Goal: Task Accomplishment & Management: Complete application form

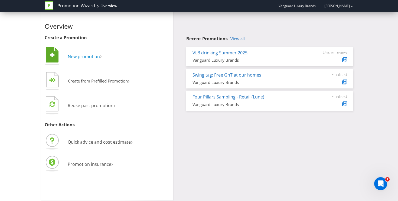
click at [82, 56] on span "New promotion" at bounding box center [84, 57] width 32 height 6
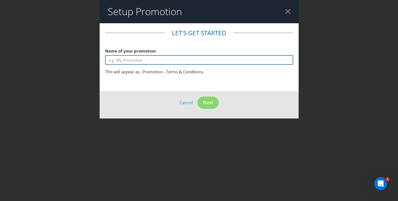
click at [156, 61] on input "text" at bounding box center [199, 59] width 188 height 9
type input "[PERSON_NAME]"
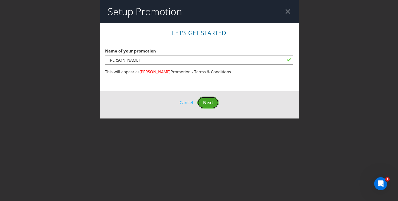
click at [211, 101] on span "Next" at bounding box center [208, 103] width 10 height 6
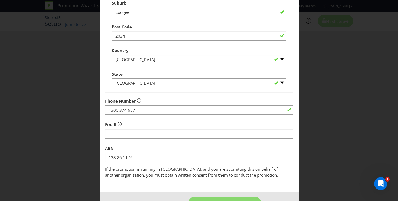
scroll to position [152, 0]
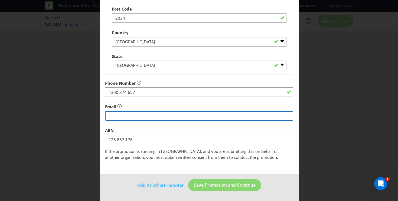
click at [152, 119] on input "string" at bounding box center [199, 115] width 188 height 9
click at [167, 117] on input "string" at bounding box center [199, 115] width 188 height 9
type input "[EMAIL_ADDRESS][DOMAIN_NAME]"
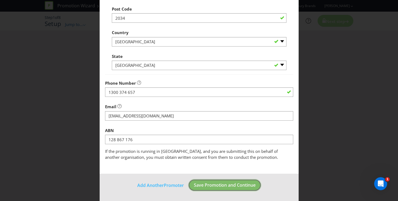
click at [206, 186] on span "Save Promotion and Continue" at bounding box center [225, 185] width 62 height 6
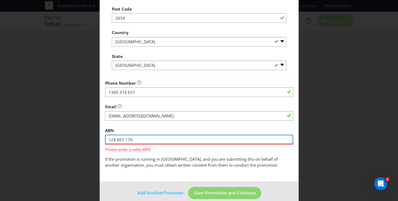
click at [159, 140] on input "128 867 176" at bounding box center [199, 139] width 188 height 9
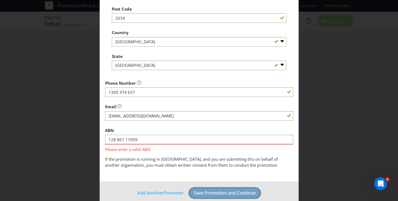
click at [199, 192] on footer "Add Another Promoter Save Promotion and Continue" at bounding box center [199, 195] width 199 height 27
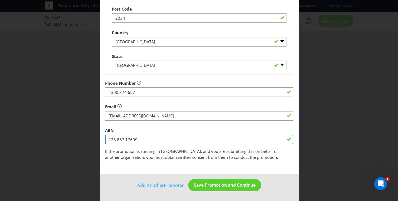
click at [125, 139] on input "128 867 17699" at bounding box center [199, 139] width 188 height 9
type input "0"
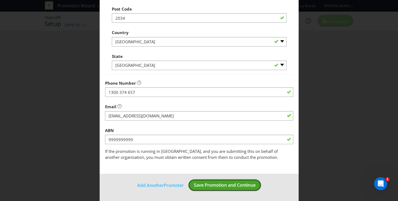
click at [224, 183] on footer "Add Another Promoter Save Promotion and Continue" at bounding box center [199, 187] width 199 height 27
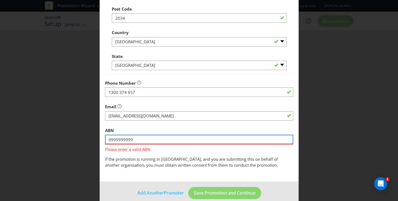
click at [154, 139] on input "9999999999" at bounding box center [199, 139] width 188 height 9
type input "99999999991"
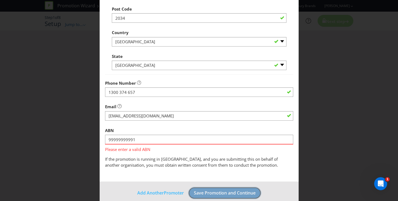
click at [199, 194] on footer "Add Another Promoter Save Promotion and Continue" at bounding box center [199, 195] width 199 height 27
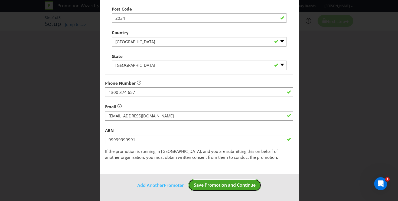
click at [201, 183] on span "Save Promotion and Continue" at bounding box center [225, 185] width 62 height 6
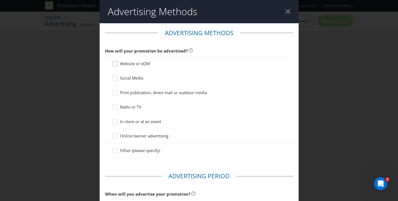
click at [117, 65] on icon at bounding box center [116, 65] width 8 height 8
click at [0, 0] on input "Website or eDM" at bounding box center [0, 0] width 0 height 0
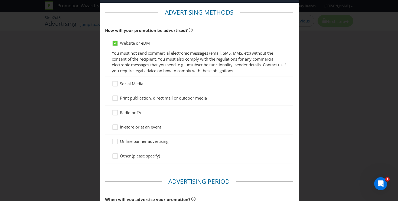
scroll to position [25, 0]
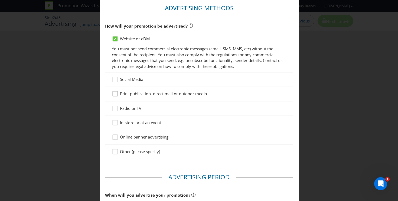
click at [115, 92] on div at bounding box center [115, 92] width 3 height 3
click at [0, 0] on input "Print publication, direct mail or outdoor media" at bounding box center [0, 0] width 0 height 0
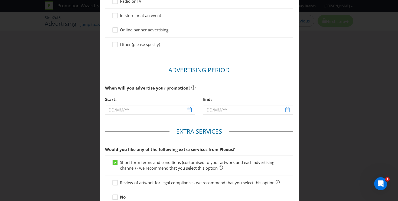
scroll to position [133, 0]
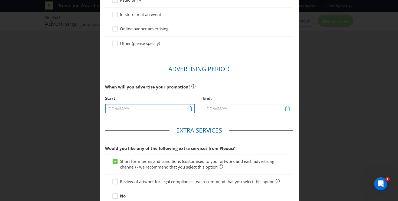
click at [187, 113] on input "text" at bounding box center [150, 108] width 90 height 9
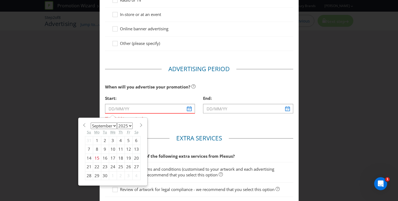
click at [103, 167] on div "23" at bounding box center [105, 167] width 8 height 9
type input "[DATE]"
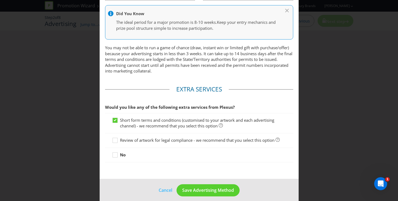
scroll to position [251, 0]
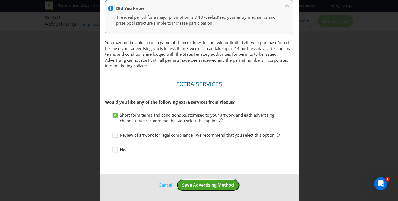
click at [216, 190] on button "Save Advertising Method" at bounding box center [208, 185] width 63 height 12
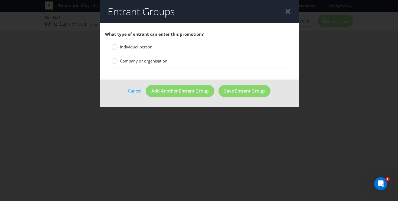
click at [137, 53] on div "Individual person" at bounding box center [199, 47] width 188 height 14
click at [137, 48] on span "Individual person" at bounding box center [136, 46] width 33 height 5
click at [0, 0] on input "Individual person" at bounding box center [0, 0] width 0 height 0
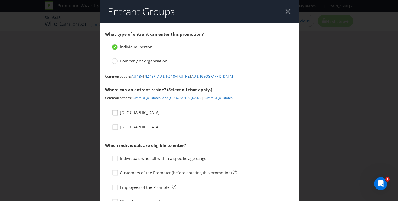
click at [117, 112] on icon at bounding box center [116, 114] width 8 height 8
click at [0, 0] on input "[GEOGRAPHIC_DATA]" at bounding box center [0, 0] width 0 height 0
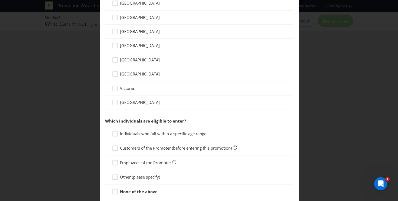
scroll to position [199, 0]
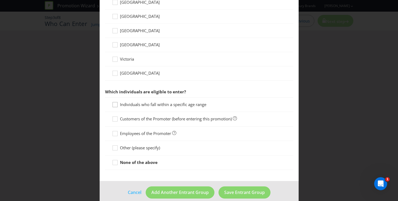
click at [114, 104] on icon at bounding box center [116, 106] width 8 height 8
click at [0, 0] on input "Individuals who fall within a specific age range" at bounding box center [0, 0] width 0 height 0
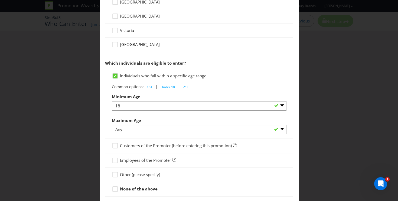
scroll to position [262, 0]
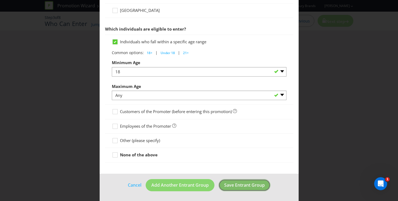
click at [239, 184] on span "Save Entrant Group" at bounding box center [244, 185] width 41 height 6
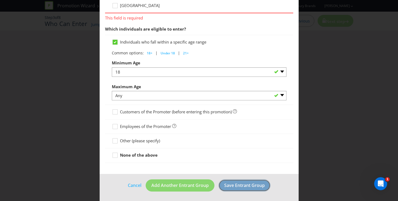
scroll to position [208, 0]
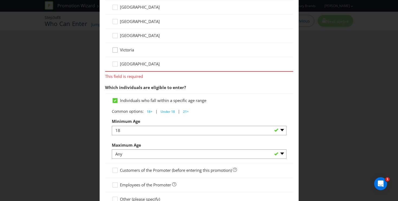
click at [117, 49] on icon at bounding box center [116, 51] width 8 height 8
click at [0, 0] on input "Victoria" at bounding box center [0, 0] width 0 height 0
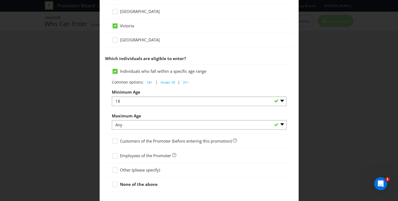
scroll to position [262, 0]
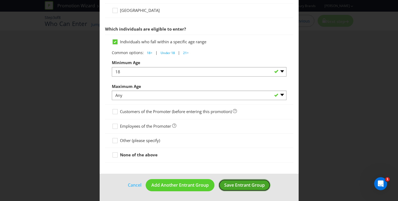
click at [245, 187] on span "Save Entrant Group" at bounding box center [244, 185] width 41 height 6
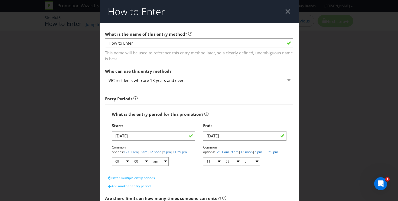
scroll to position [147, 0]
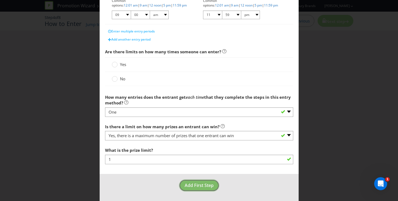
click at [194, 187] on span "Add First Step" at bounding box center [199, 186] width 29 height 6
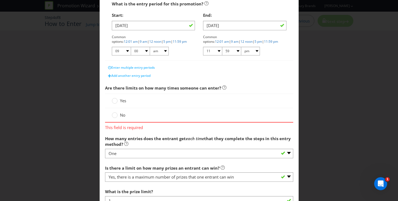
scroll to position [152, 0]
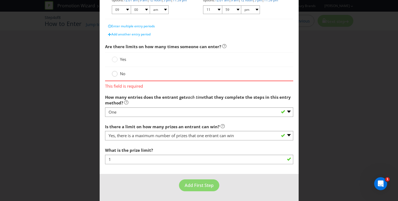
click at [115, 75] on circle at bounding box center [114, 73] width 5 height 5
click at [0, 0] on input "No" at bounding box center [0, 0] width 0 height 0
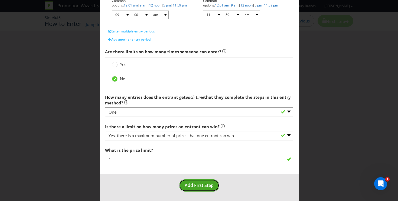
click at [200, 186] on span "Add First Step" at bounding box center [199, 186] width 29 height 6
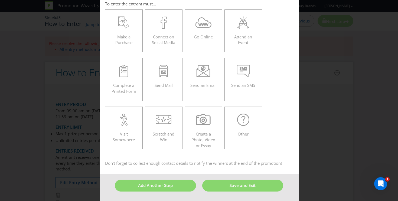
scroll to position [23, 0]
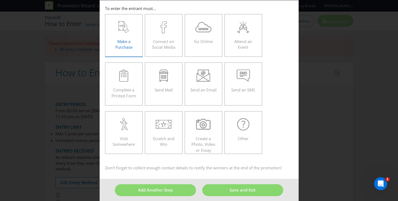
click at [130, 39] on span "Make a Purchase" at bounding box center [123, 44] width 17 height 11
click at [0, 0] on input "Make a Purchase" at bounding box center [0, 0] width 0 height 0
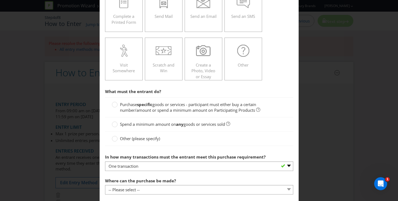
scroll to position [97, 0]
click at [135, 104] on span "Purchase" at bounding box center [128, 104] width 17 height 5
click at [0, 0] on input "Purchase specific goods or services - participant must either buy a certain num…" at bounding box center [0, 0] width 0 height 0
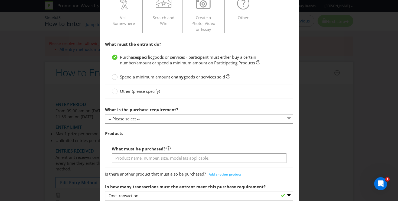
scroll to position [148, 0]
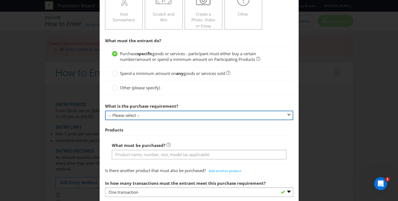
click at [146, 119] on select "-- Please select -- Buy a certain number of these products or services Spend a …" at bounding box center [199, 115] width 188 height 9
select select "MINIMUM_QUANTITY"
click at [105, 111] on select "-- Please select -- Buy a certain number of these products or services Spend a …" at bounding box center [199, 115] width 188 height 9
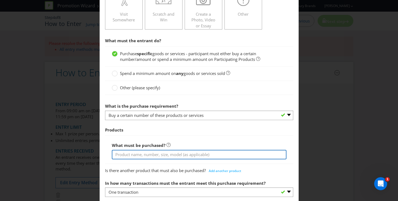
click at [149, 155] on input "text" at bounding box center [199, 154] width 175 height 9
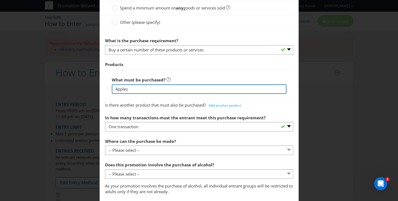
scroll to position [225, 0]
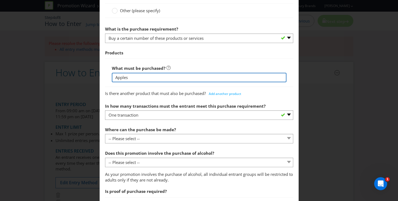
type input "Apples"
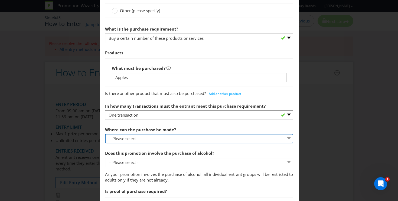
click at [173, 138] on select "-- Please select -- Any stores displaying promotional material (including onlin…" at bounding box center [199, 138] width 188 height 9
select select "ANY_DISPLAYING_PROMOTIONAL_MATERIAL"
click at [105, 134] on select "-- Please select -- Any stores displaying promotional material (including onlin…" at bounding box center [199, 138] width 188 height 9
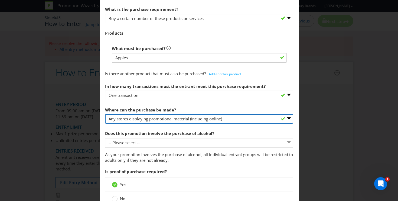
scroll to position [248, 0]
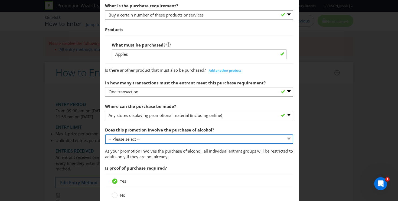
click at [167, 139] on select "-- Please select -- Yes, for on-premises consumption Yes, for off-premises cons…" at bounding box center [199, 139] width 188 height 9
select select "NO"
click at [105, 135] on select "-- Please select -- Yes, for on-premises consumption Yes, for off-premises cons…" at bounding box center [199, 139] width 188 height 9
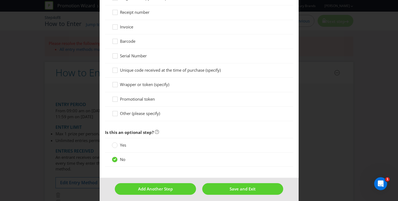
scroll to position [480, 0]
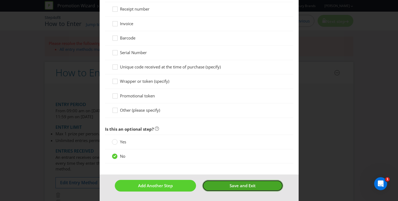
click at [236, 188] on span "Save and Exit" at bounding box center [243, 185] width 26 height 5
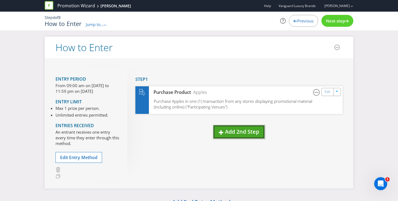
click at [228, 136] on button "Add 2nd Step" at bounding box center [239, 132] width 52 height 14
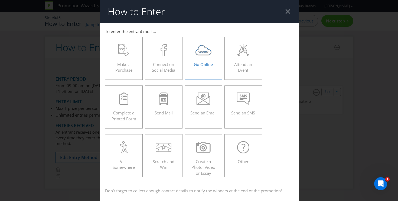
click at [202, 56] on icon at bounding box center [204, 50] width 16 height 12
click at [0, 0] on input "Go Online" at bounding box center [0, 0] width 0 height 0
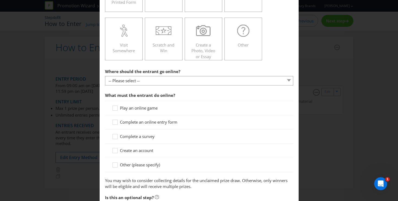
scroll to position [134, 0]
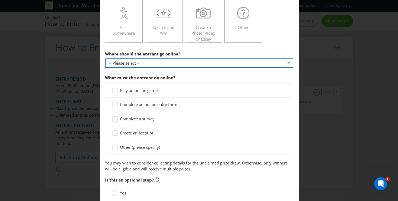
click at [162, 64] on select "-- Please select -- At a specific URL Using a direct link sent to the entrant b…" at bounding box center [199, 63] width 188 height 9
select select "SPECIFIC_URL"
click at [105, 59] on select "-- Please select -- At a specific URL Using a direct link sent to the entrant b…" at bounding box center [199, 63] width 188 height 9
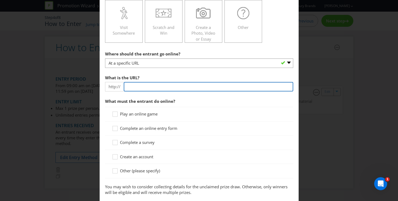
click at [152, 87] on input "text" at bounding box center [209, 86] width 170 height 9
type input "[DOMAIN_NAME]"
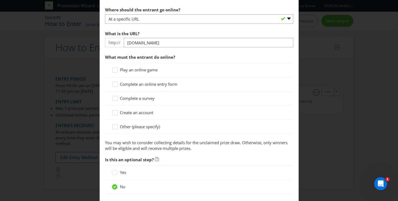
click at [148, 85] on span "Complete an online entry form" at bounding box center [148, 84] width 57 height 5
click at [0, 0] on input "Complete an online entry form" at bounding box center [0, 0] width 0 height 0
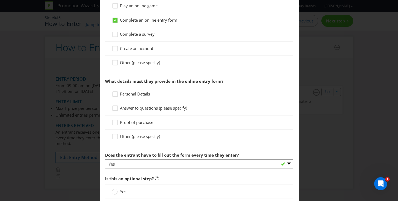
scroll to position [245, 0]
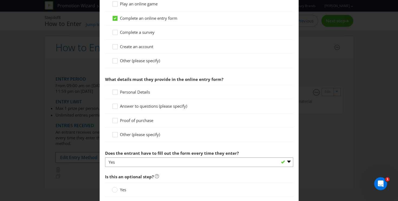
click at [137, 94] on span "Personal Details" at bounding box center [135, 91] width 30 height 5
click at [0, 0] on input "Personal Details" at bounding box center [0, 0] width 0 height 0
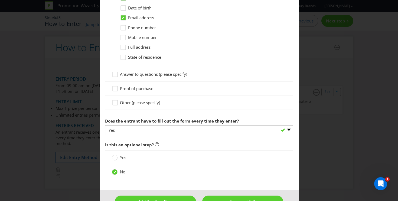
scroll to position [384, 0]
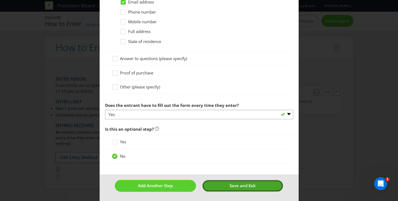
click at [244, 188] on span "Save and Exit" at bounding box center [243, 185] width 26 height 5
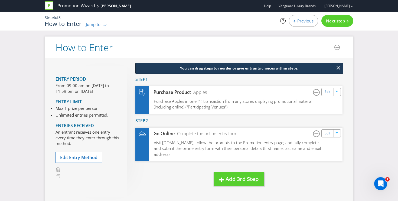
click at [345, 22] on icon at bounding box center [347, 21] width 4 height 3
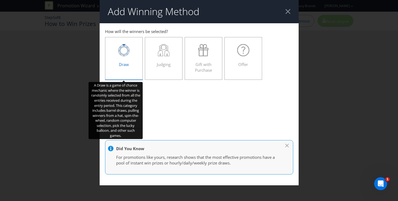
click at [125, 59] on div "Draw" at bounding box center [124, 56] width 27 height 24
click at [0, 0] on input "Draw" at bounding box center [0, 0] width 0 height 0
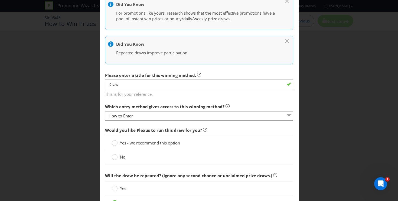
scroll to position [141, 0]
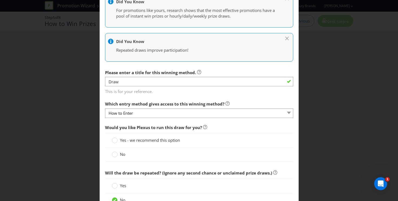
click at [121, 156] on span "No" at bounding box center [122, 154] width 5 height 5
click at [0, 0] on input "No" at bounding box center [0, 0] width 0 height 0
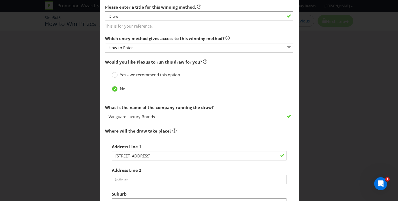
scroll to position [207, 0]
